Goal: Task Accomplishment & Management: Manage account settings

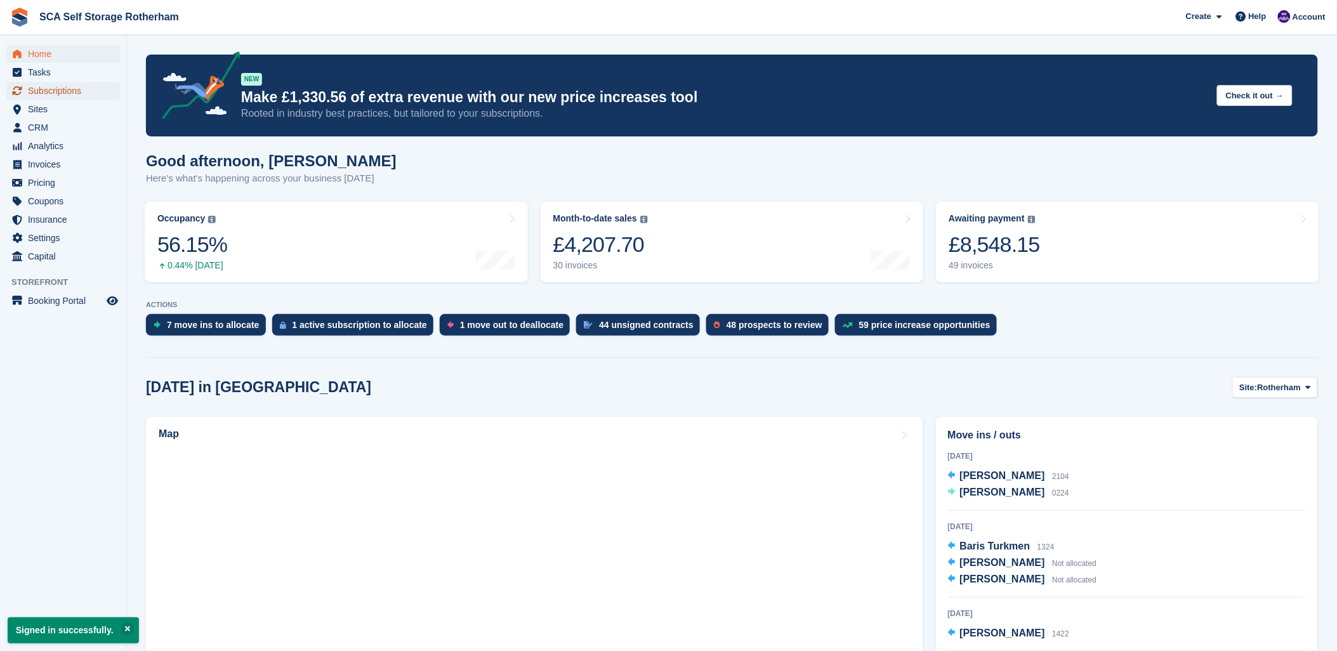
click at [51, 86] on span "Subscriptions" at bounding box center [66, 91] width 76 height 18
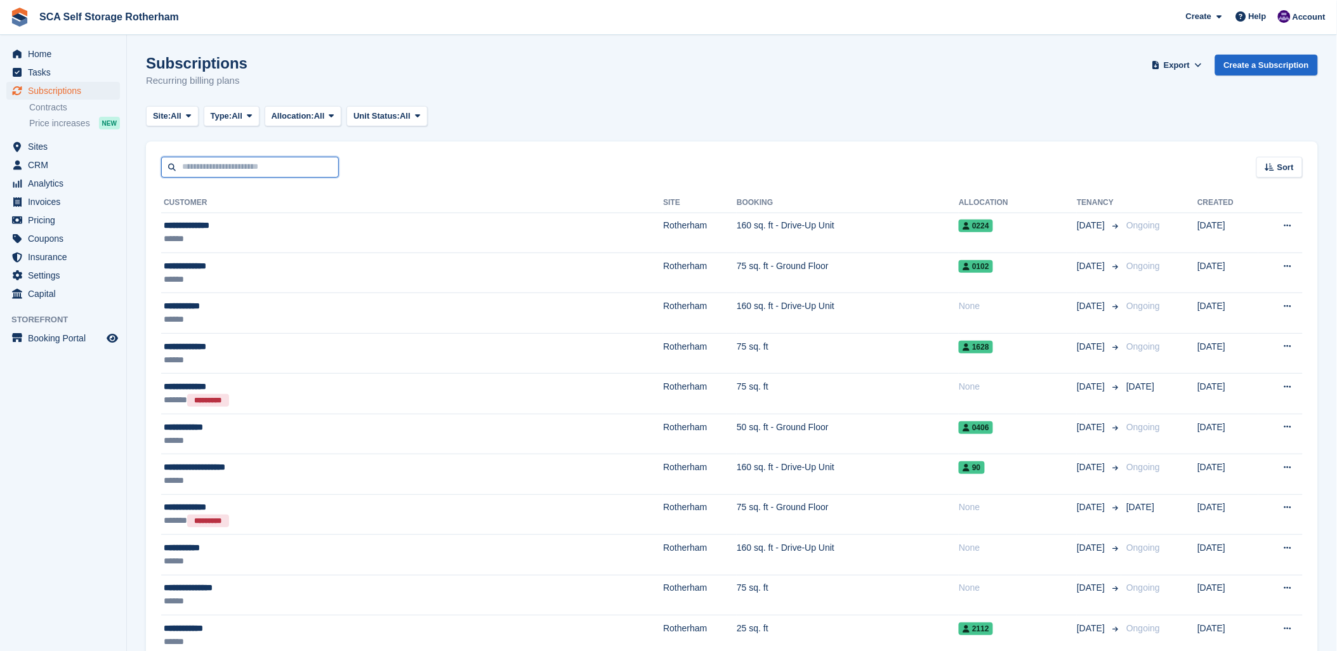
click at [241, 169] on input "text" at bounding box center [250, 167] width 178 height 21
type input "*****"
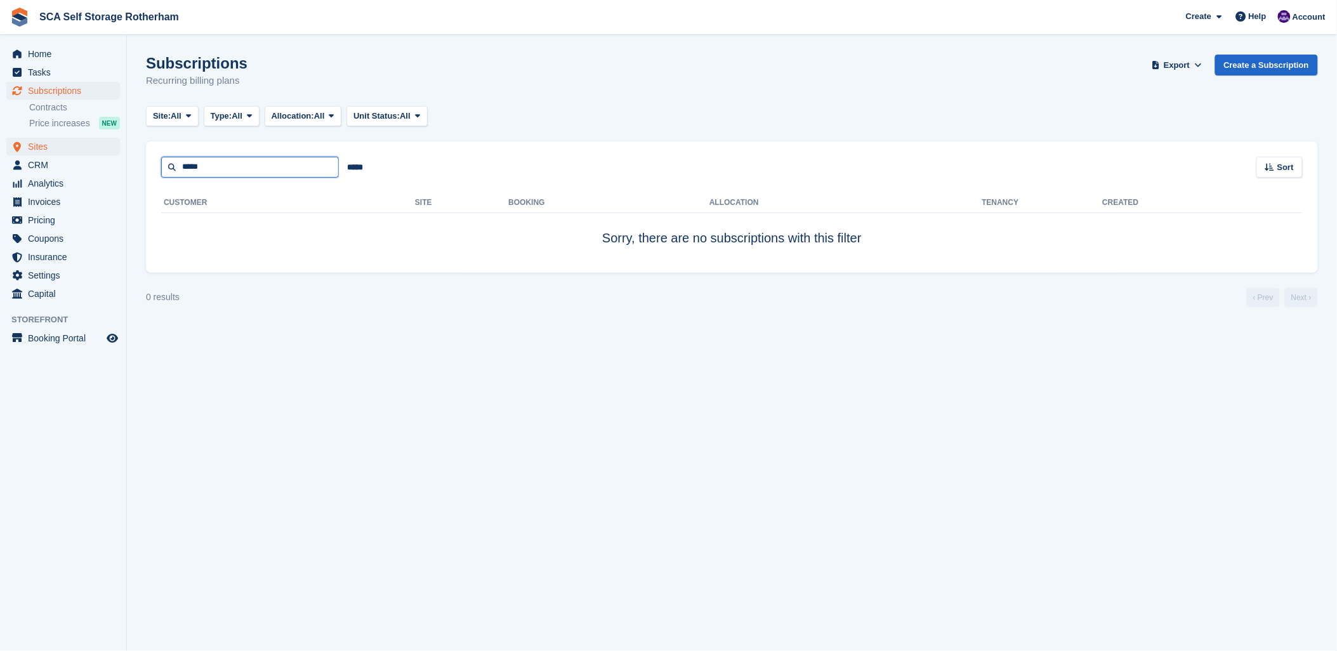
drag, startPoint x: 240, startPoint y: 166, endPoint x: 107, endPoint y: 151, distance: 134.1
click at [110, 155] on div "Home Tasks Subscriptions Subscriptions Subscriptions Contracts Price increases …" at bounding box center [668, 325] width 1337 height 651
type input "****"
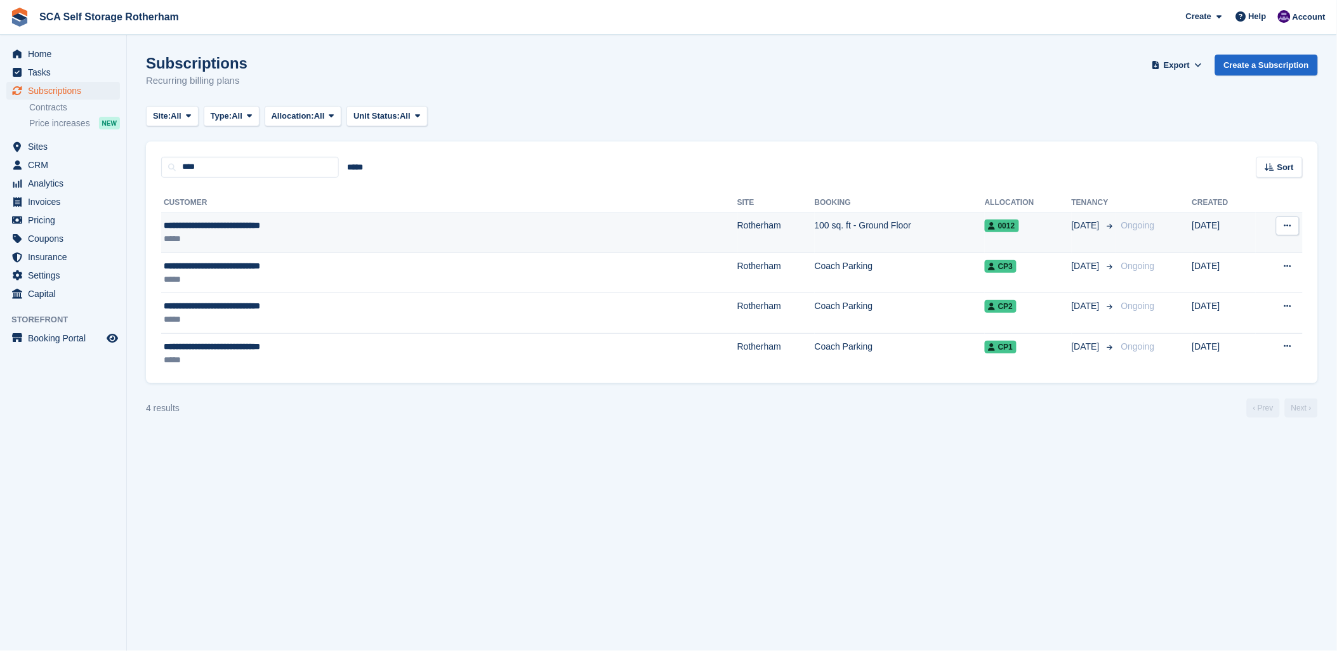
click at [260, 221] on span "**********" at bounding box center [212, 225] width 96 height 9
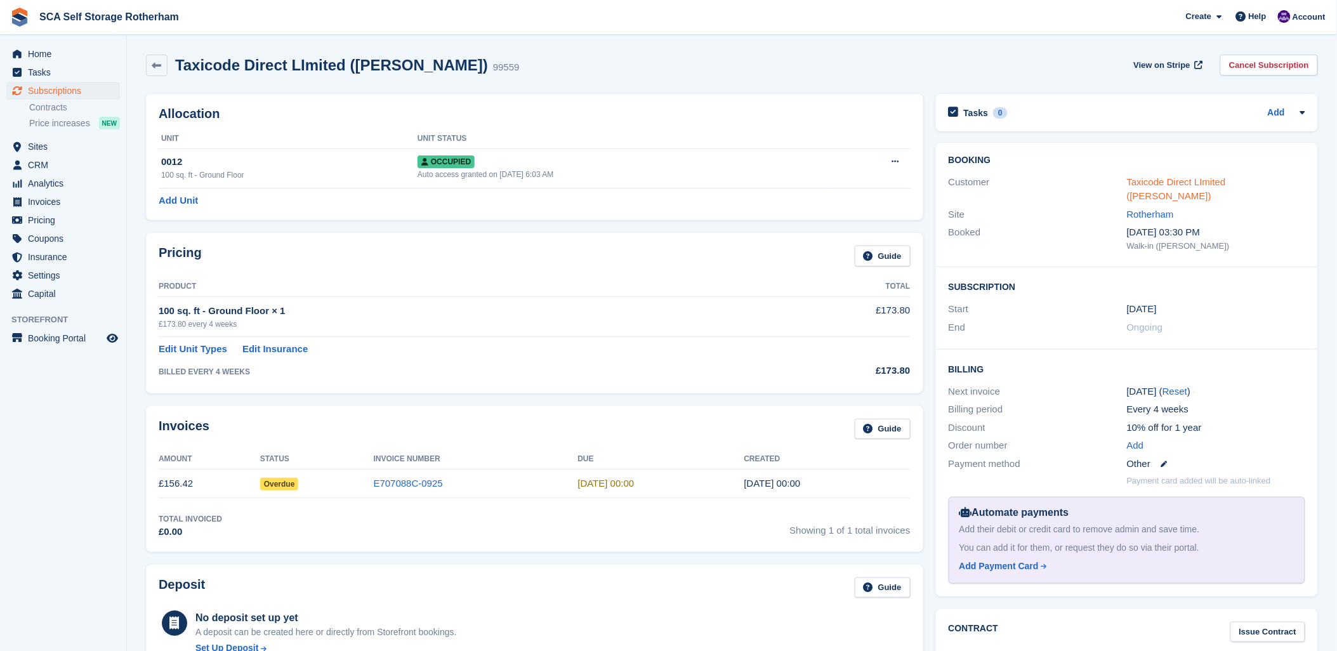
click at [1179, 180] on link "Taxicode Direct LImited (Ishtiaq Ahmad)" at bounding box center [1176, 188] width 99 height 25
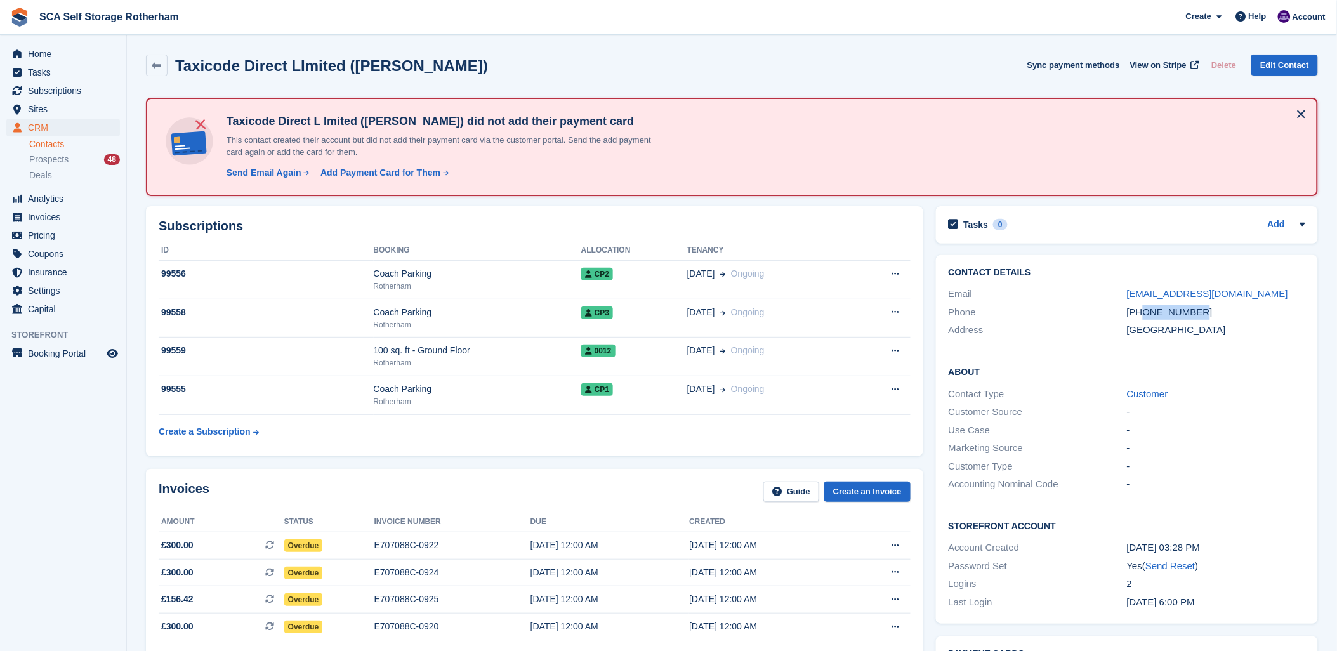
drag, startPoint x: 1216, startPoint y: 310, endPoint x: 1145, endPoint y: 310, distance: 71.0
click at [1145, 310] on div "+447964932829" at bounding box center [1216, 312] width 178 height 15
copy div "7964932829"
drag, startPoint x: 741, startPoint y: 71, endPoint x: 731, endPoint y: 79, distance: 12.7
click at [741, 71] on div "Taxicode Direct LImited (Ishtiaq Ahmad) Sync payment methods View on Stripe Del…" at bounding box center [732, 66] width 1172 height 22
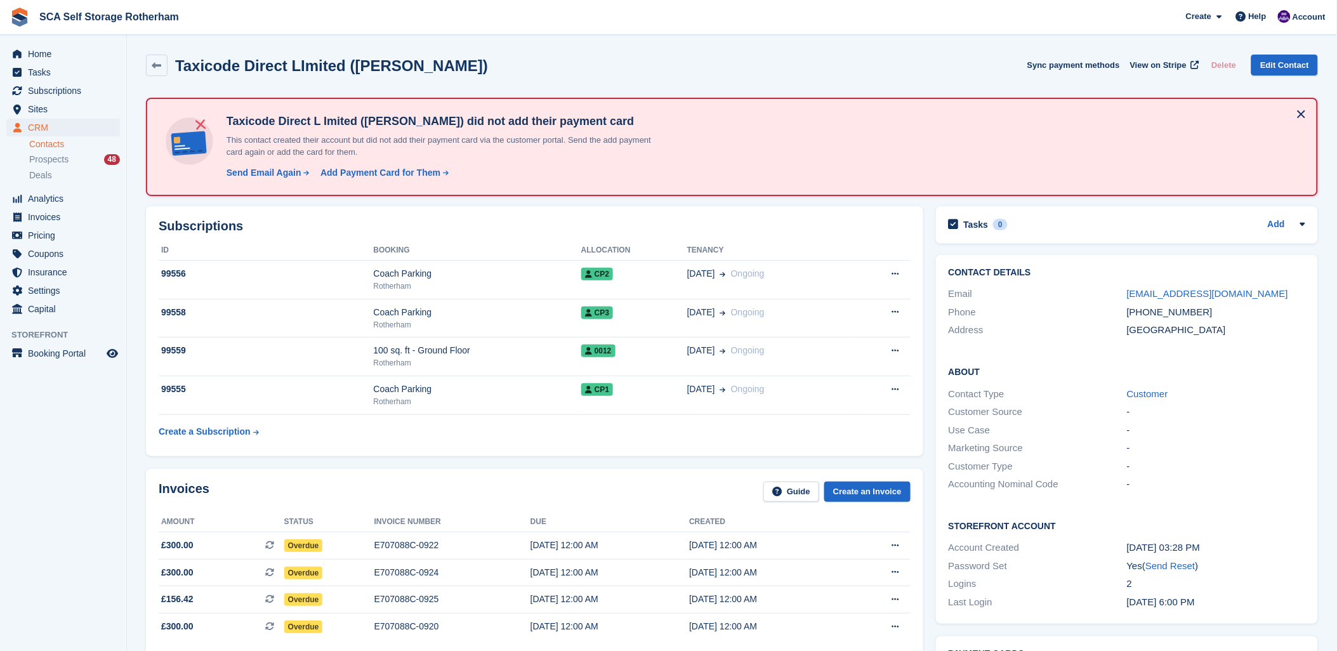
click at [264, 505] on div "Invoices Guide Create an Invoice" at bounding box center [535, 495] width 752 height 29
click at [452, 494] on div "Invoices Guide Create an Invoice" at bounding box center [535, 495] width 752 height 29
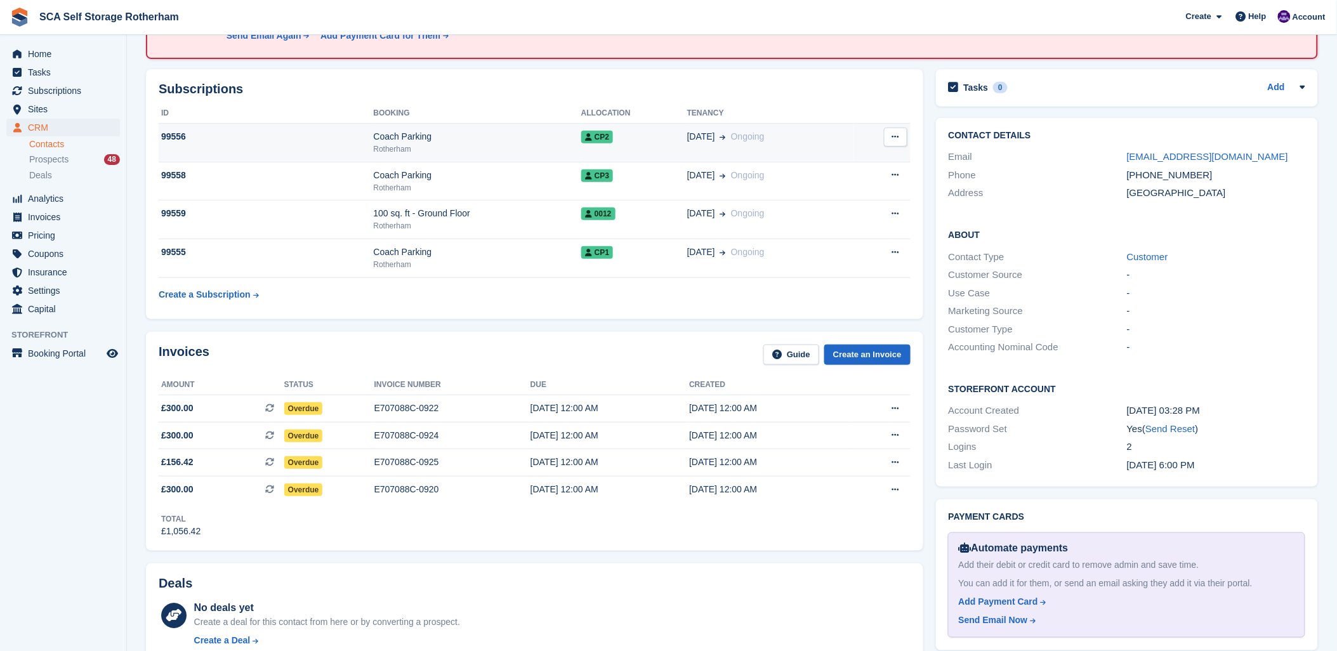
scroll to position [141, 0]
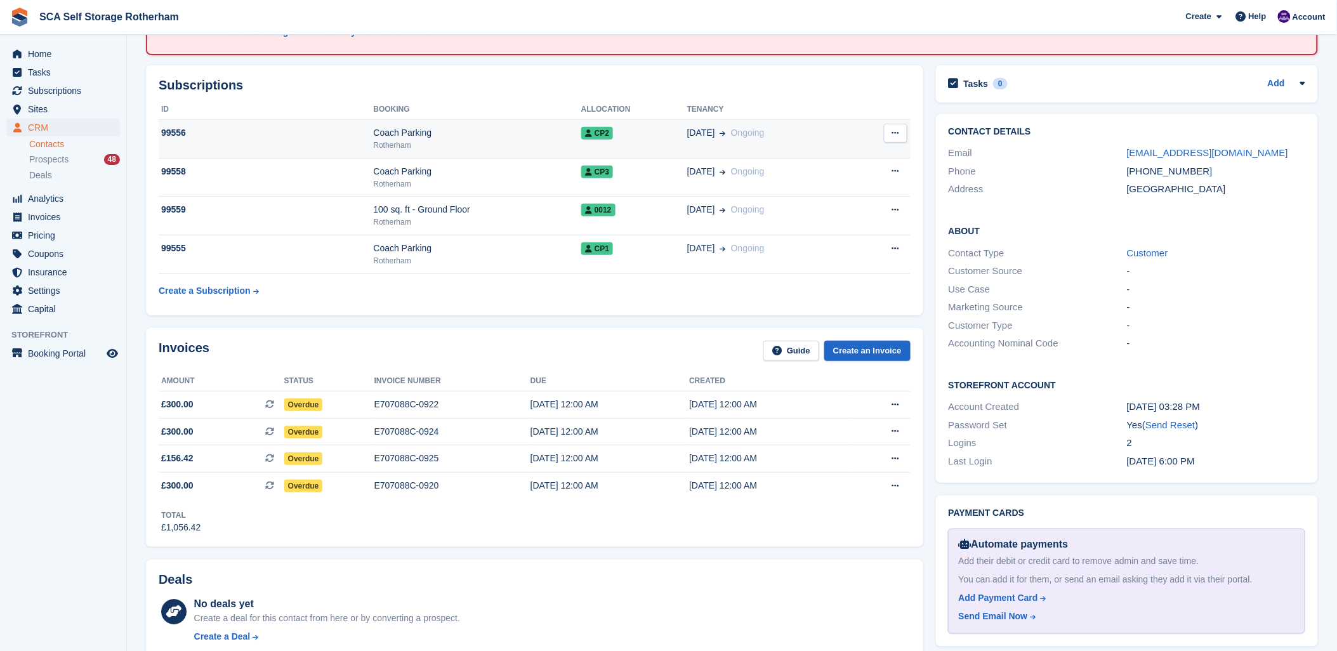
click at [689, 143] on td "01 Sep Ongoing" at bounding box center [770, 139] width 166 height 39
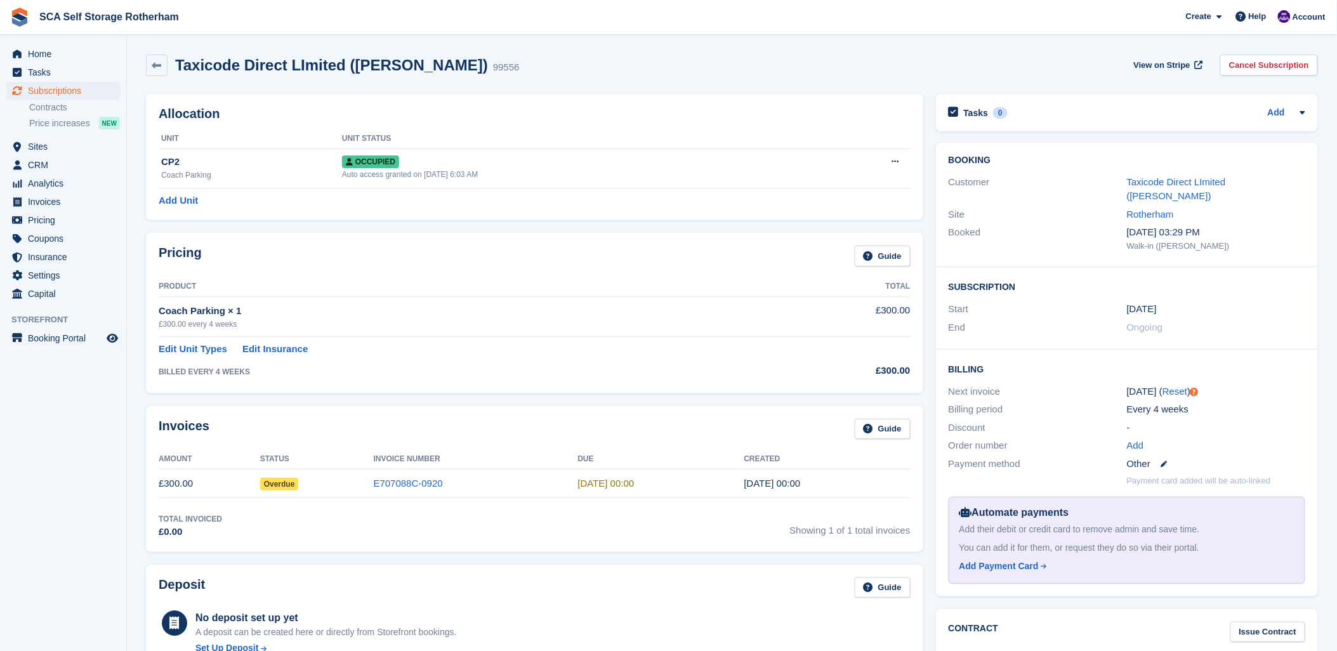
click at [642, 77] on div "Taxicode Direct LImited (Ishtiaq Ahmad) 99556 View on Stripe Cancel Subscription" at bounding box center [732, 67] width 1184 height 39
click at [517, 68] on div "Taxicode Direct LImited (Ishtiaq Ahmad) 99556 View on Stripe Cancel Subscription" at bounding box center [732, 66] width 1172 height 22
